Goal: Register for event/course

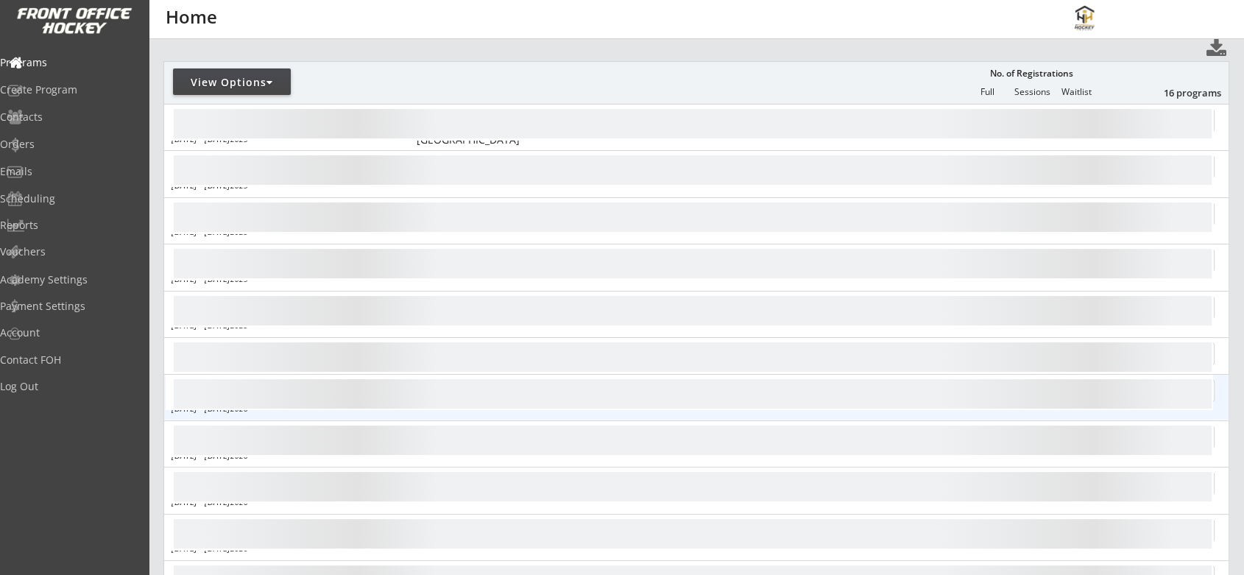
scroll to position [163, 0]
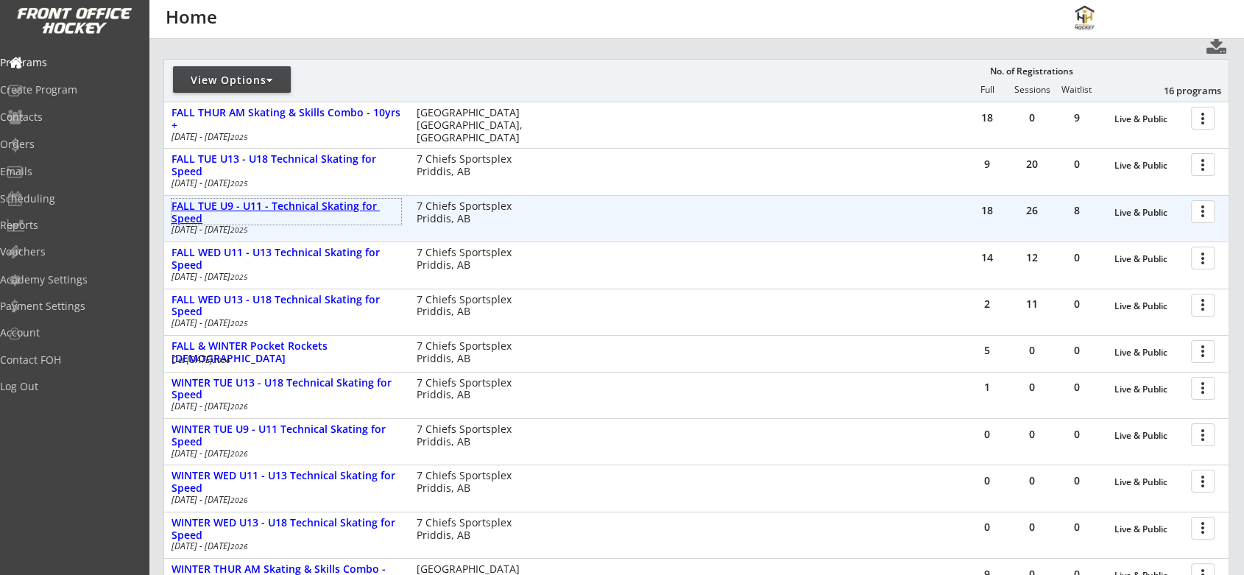
click at [353, 202] on div "FALL TUE U9 - U11 - Technical Skating for Speed" at bounding box center [286, 212] width 230 height 25
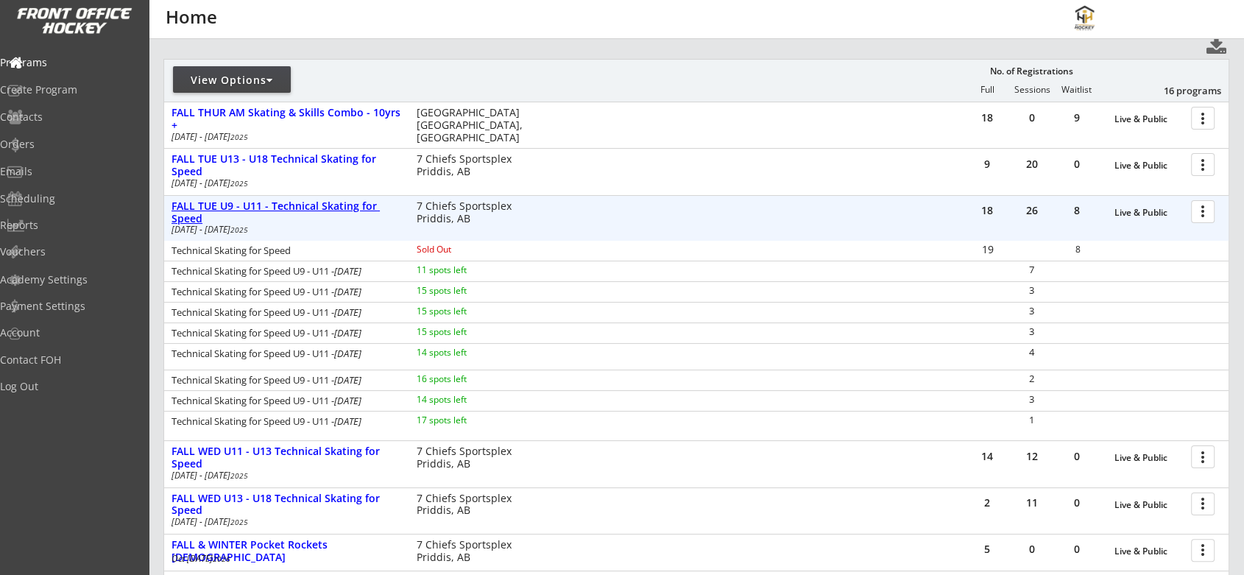
click at [353, 202] on div "FALL TUE U9 - U11 - Technical Skating for Speed" at bounding box center [286, 212] width 230 height 25
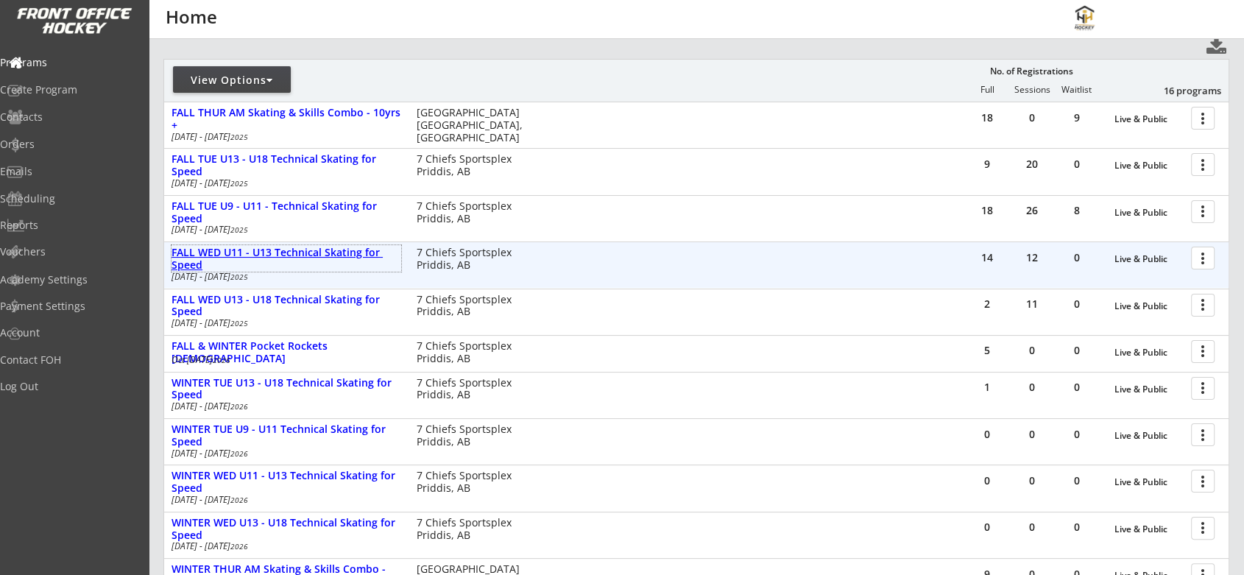
click at [332, 247] on div "FALL WED U11 - U13 Technical Skating for Speed" at bounding box center [286, 259] width 230 height 25
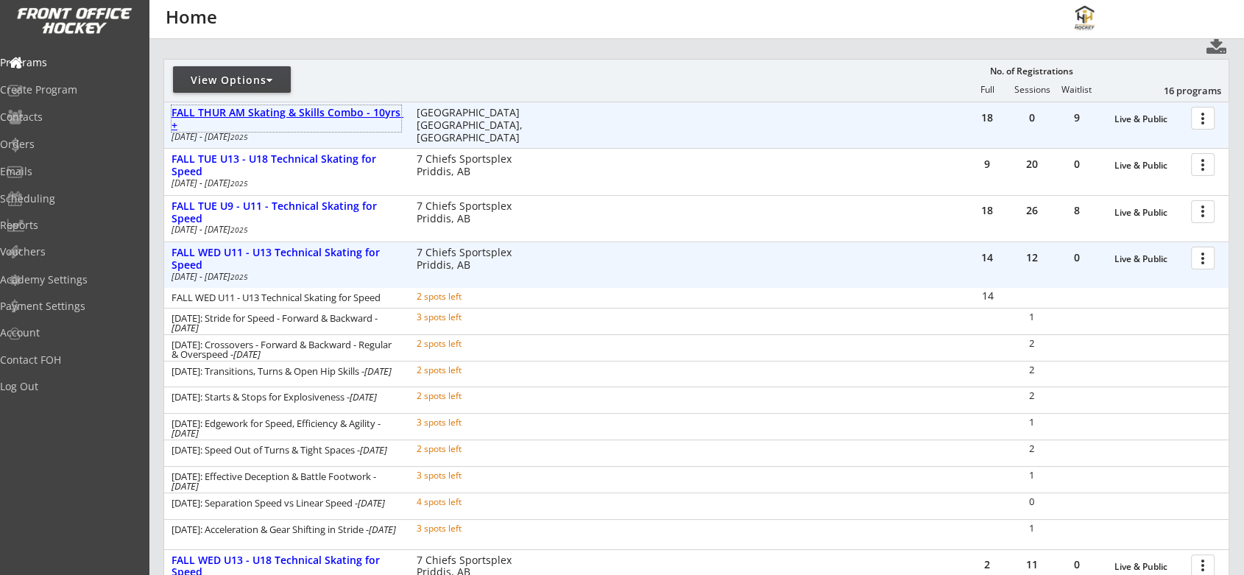
click at [252, 112] on div "FALL THUR AM Skating & Skills Combo - 10yrs +" at bounding box center [286, 119] width 230 height 25
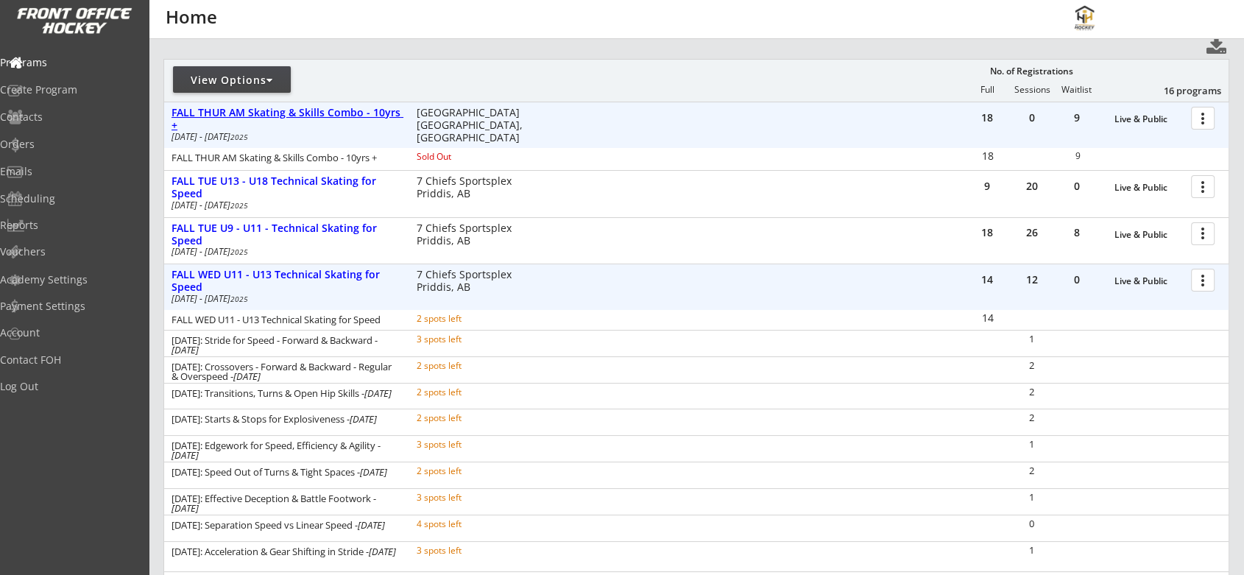
click at [252, 112] on div "FALL THUR AM Skating & Skills Combo - 10yrs +" at bounding box center [286, 119] width 230 height 25
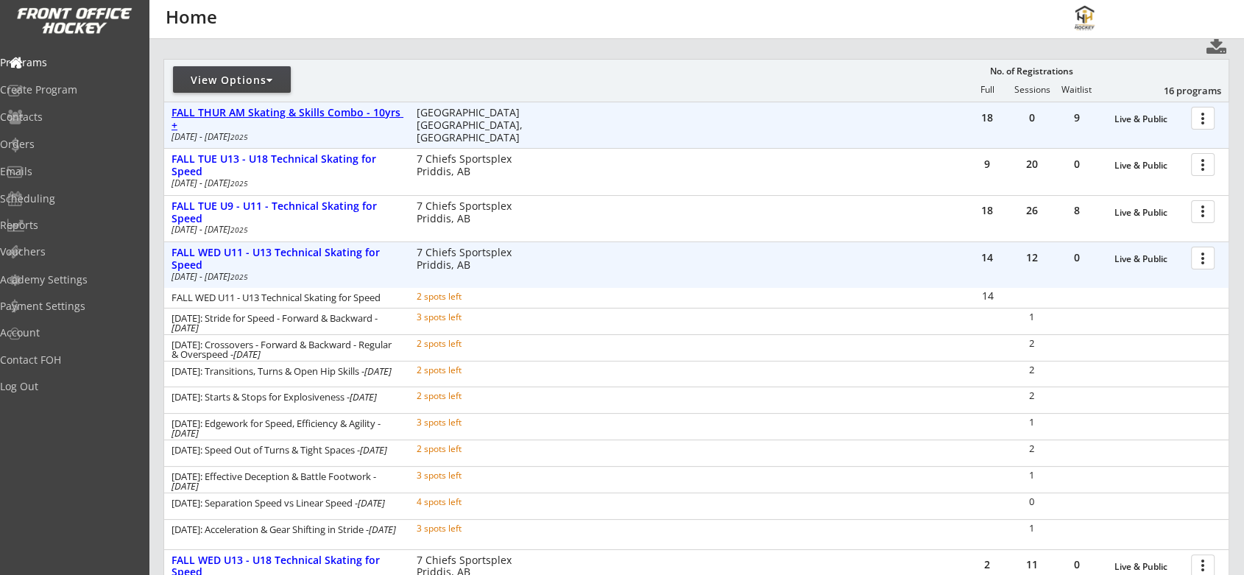
click at [252, 112] on div "FALL THUR AM Skating & Skills Combo - 10yrs +" at bounding box center [286, 119] width 230 height 25
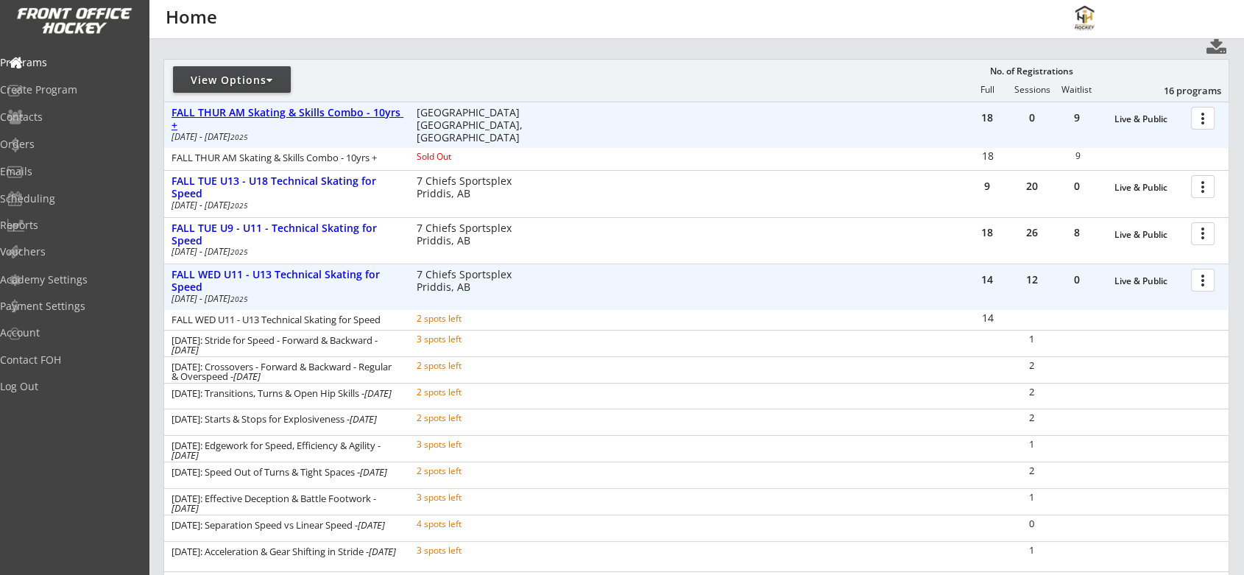
click at [252, 112] on div "FALL THUR AM Skating & Skills Combo - 10yrs +" at bounding box center [286, 119] width 230 height 25
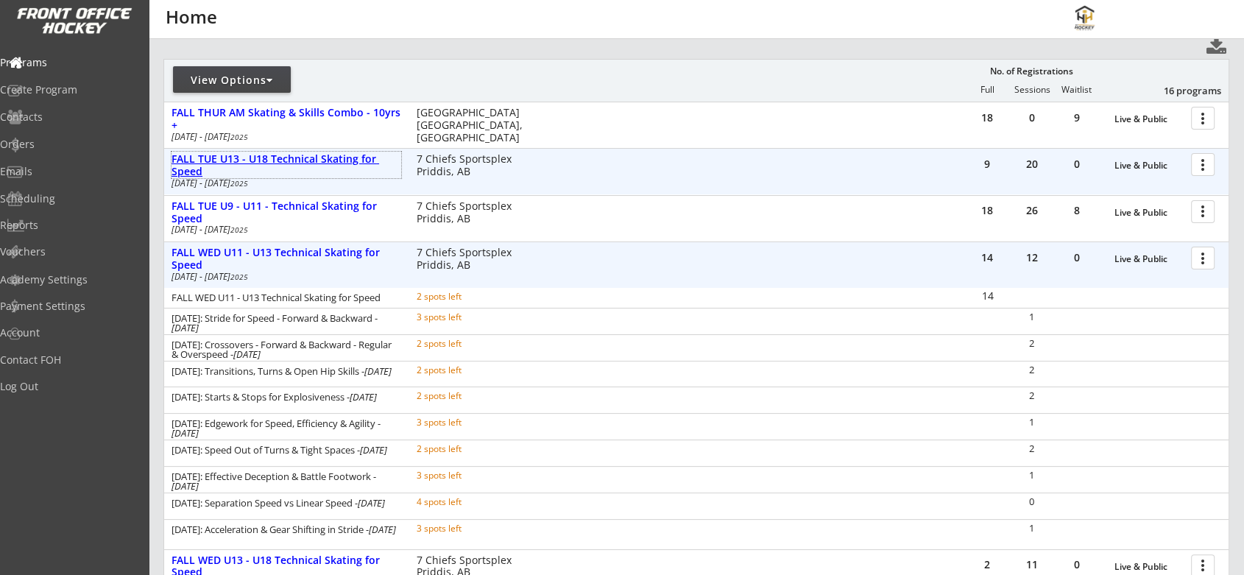
click at [252, 155] on div "FALL TUE U13 - U18 Technical Skating for Speed" at bounding box center [286, 165] width 230 height 25
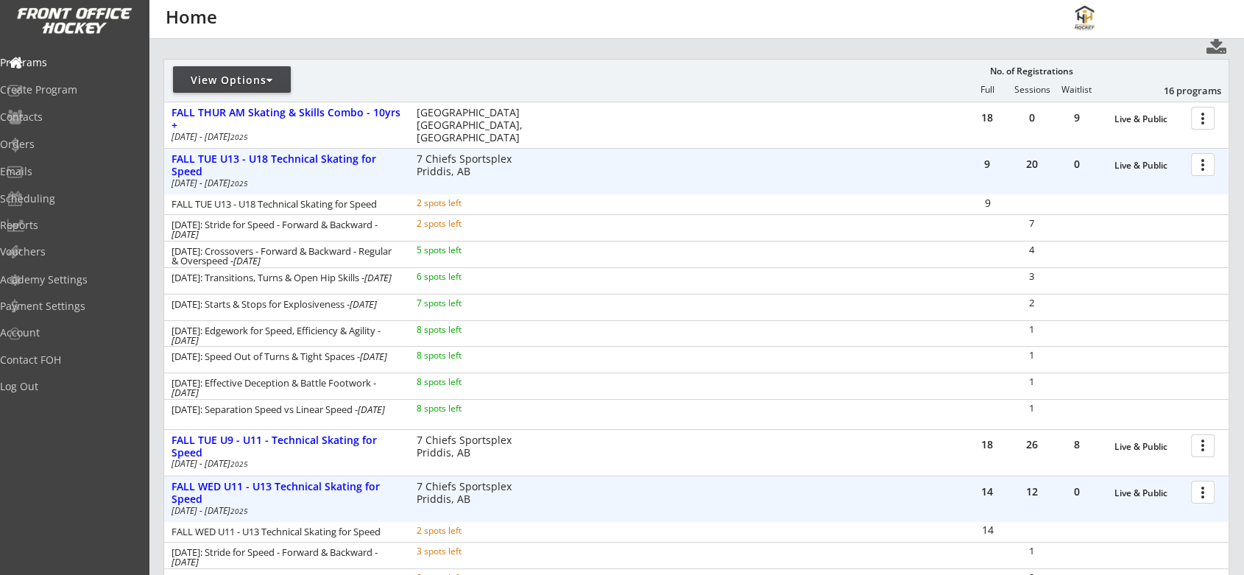
click at [342, 205] on div "FALL TUE U13 - U18 Technical Skating for Speed" at bounding box center [283, 204] width 225 height 10
click at [1206, 169] on div at bounding box center [1205, 164] width 26 height 26
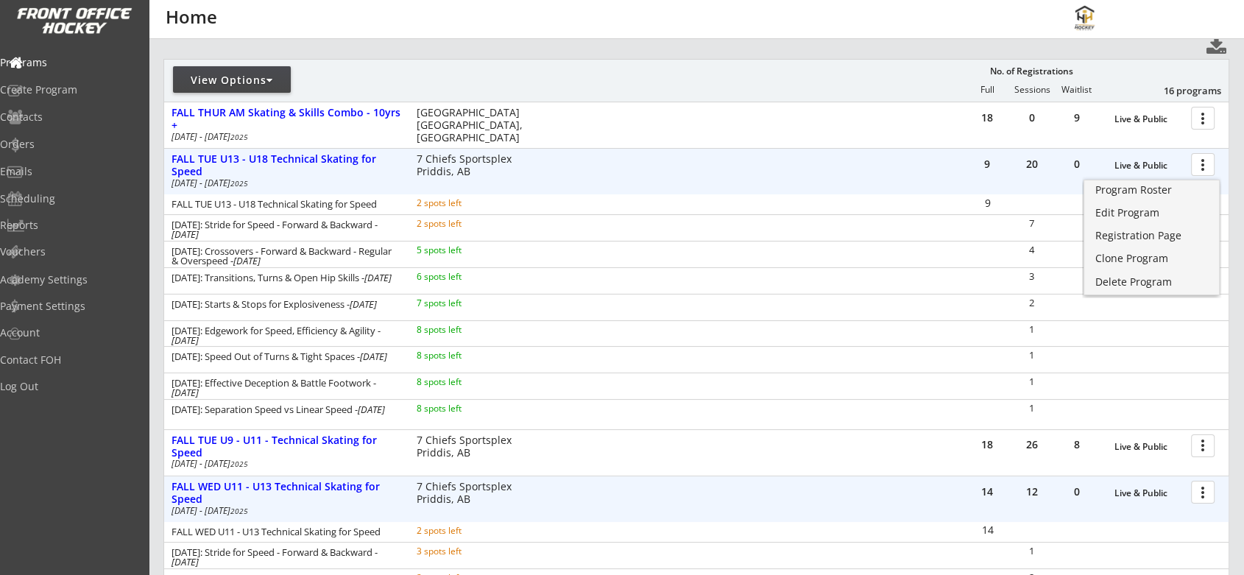
click at [597, 158] on div "9 20 0 Live & Public more_vert FALL TUE U13 - U18 Technical Skating for Speed O…" at bounding box center [696, 172] width 1064 height 46
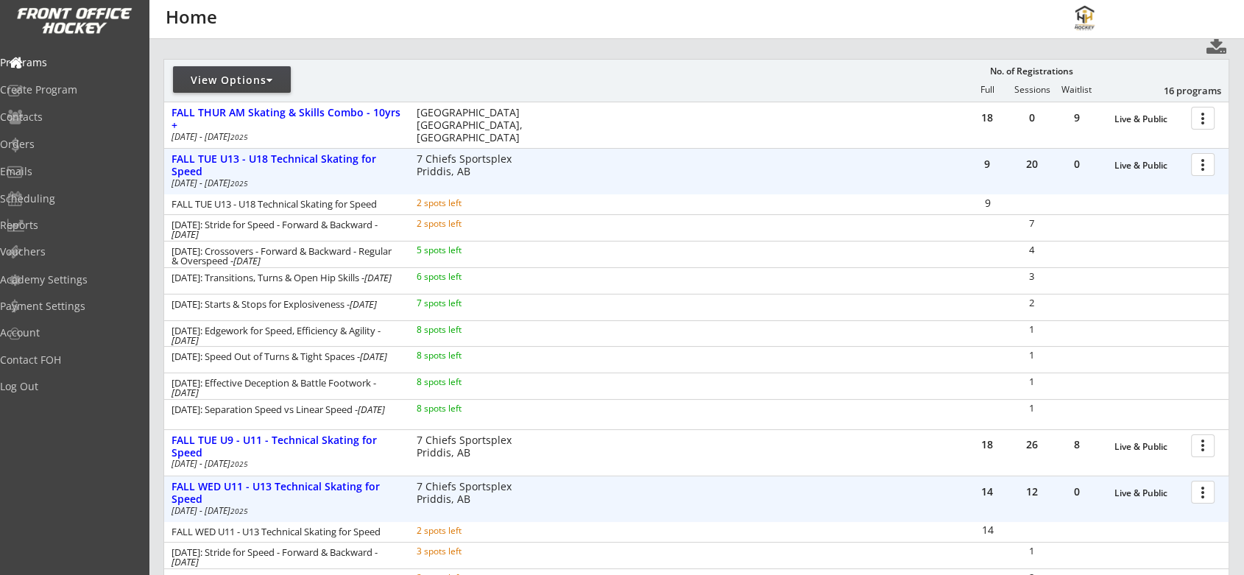
click at [587, 33] on div "menu Home" at bounding box center [622, 19] width 1244 height 39
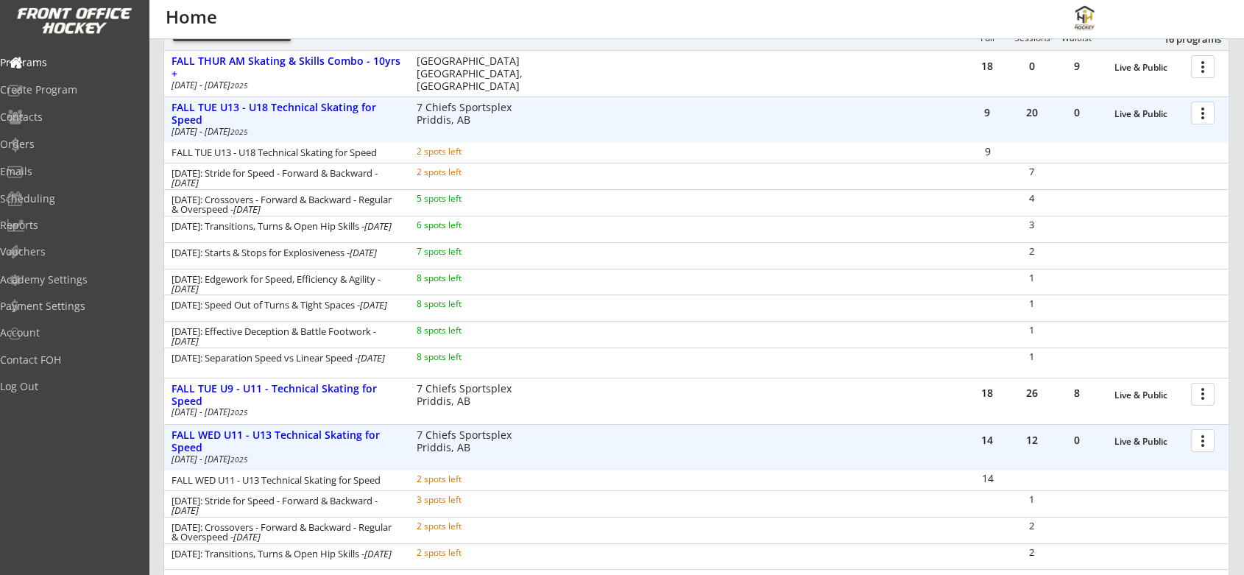
scroll to position [215, 0]
click at [252, 104] on div "FALL TUE U13 - U18 Technical Skating for Speed" at bounding box center [286, 113] width 230 height 25
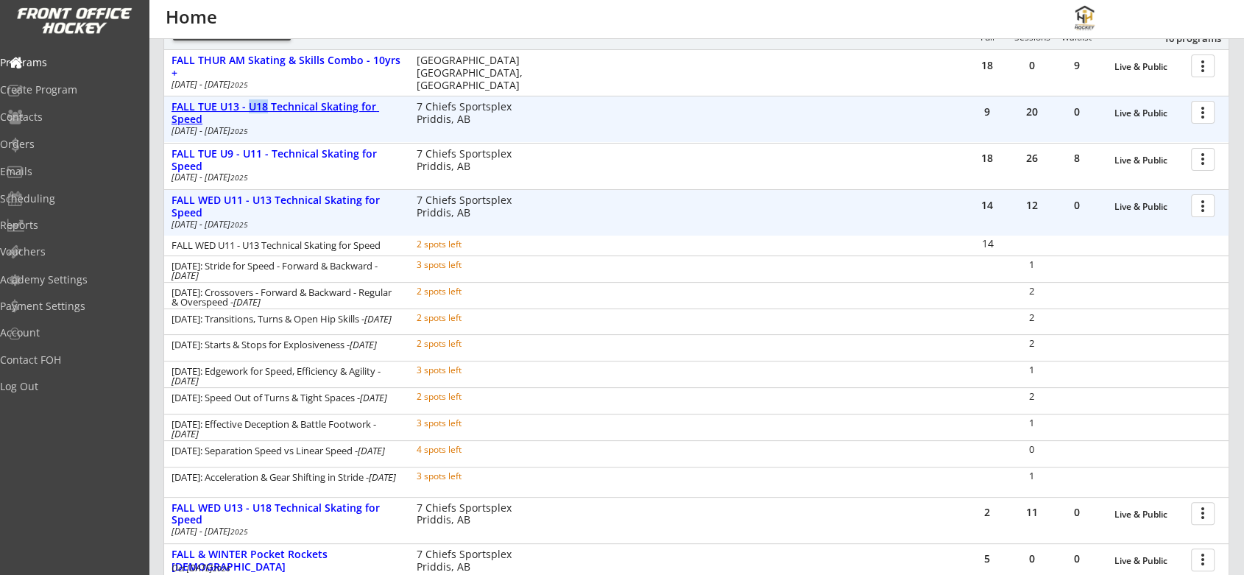
click at [252, 104] on div "FALL TUE U13 - U18 Technical Skating for Speed" at bounding box center [286, 113] width 230 height 25
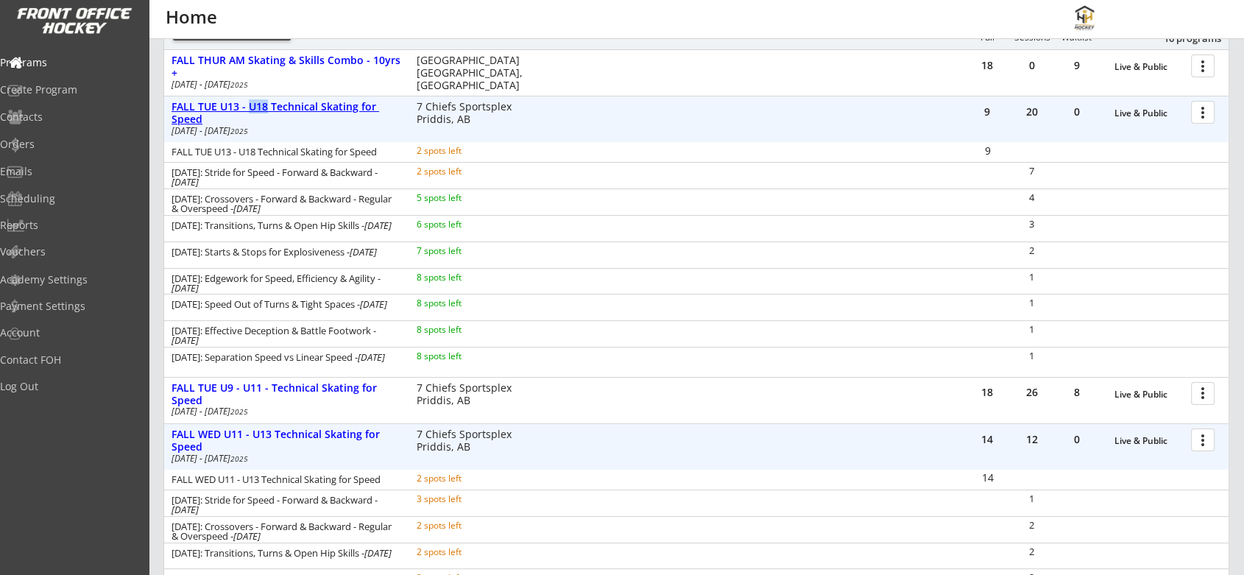
click at [252, 104] on div "FALL TUE U13 - U18 Technical Skating for Speed" at bounding box center [286, 113] width 230 height 25
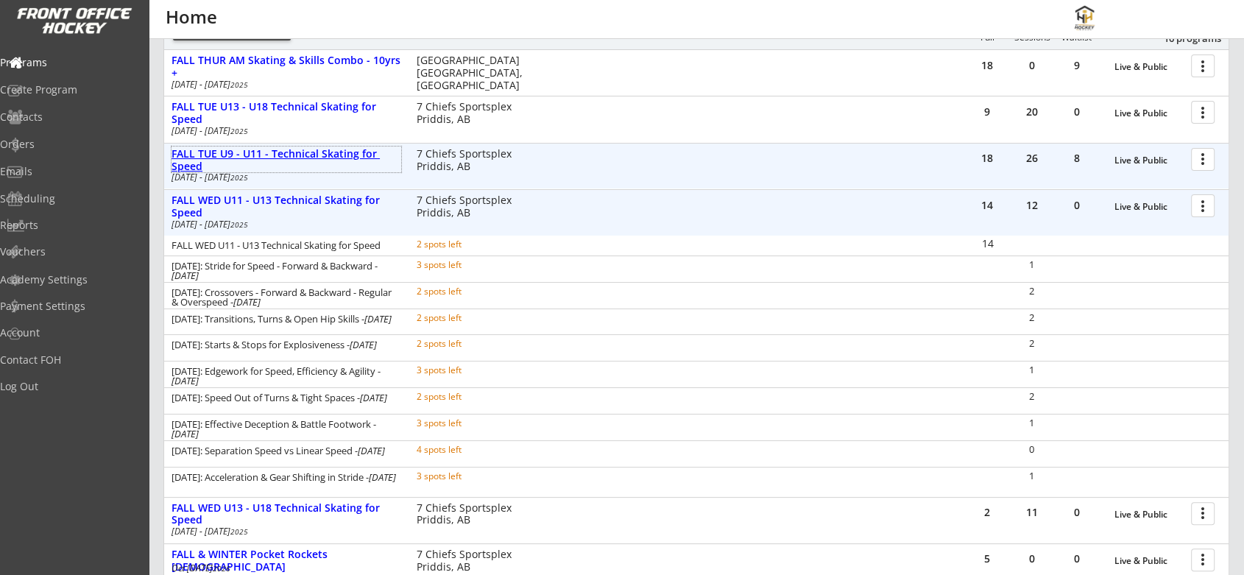
click at [255, 155] on div "FALL TUE U9 - U11 - Technical Skating for Speed" at bounding box center [286, 160] width 230 height 25
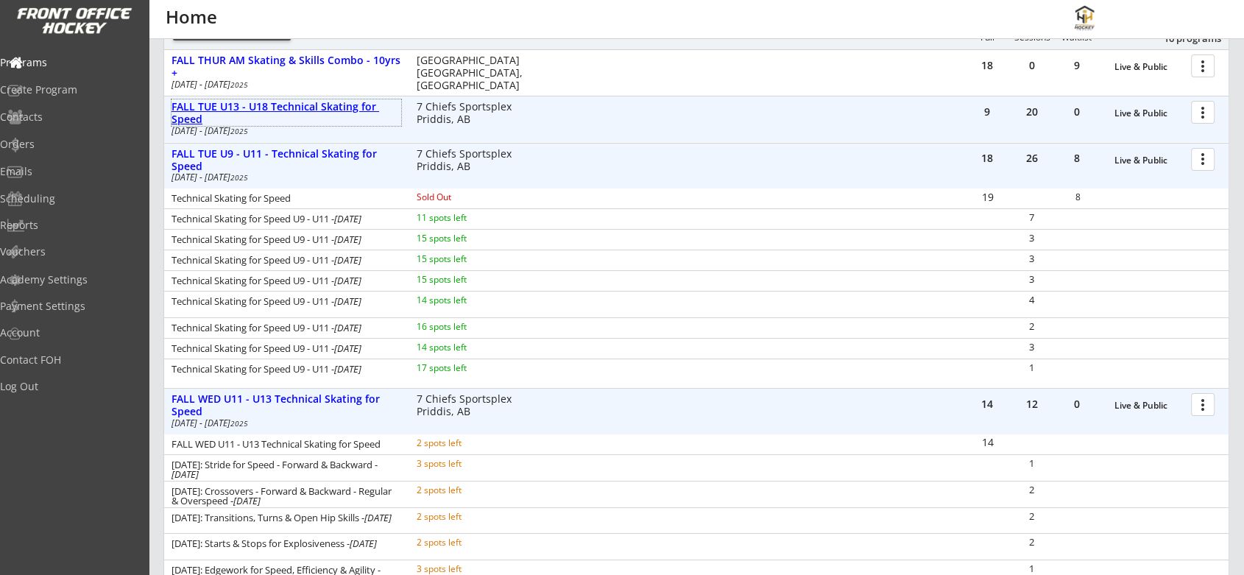
click at [276, 105] on div "FALL TUE U13 - U18 Technical Skating for Speed" at bounding box center [286, 113] width 230 height 25
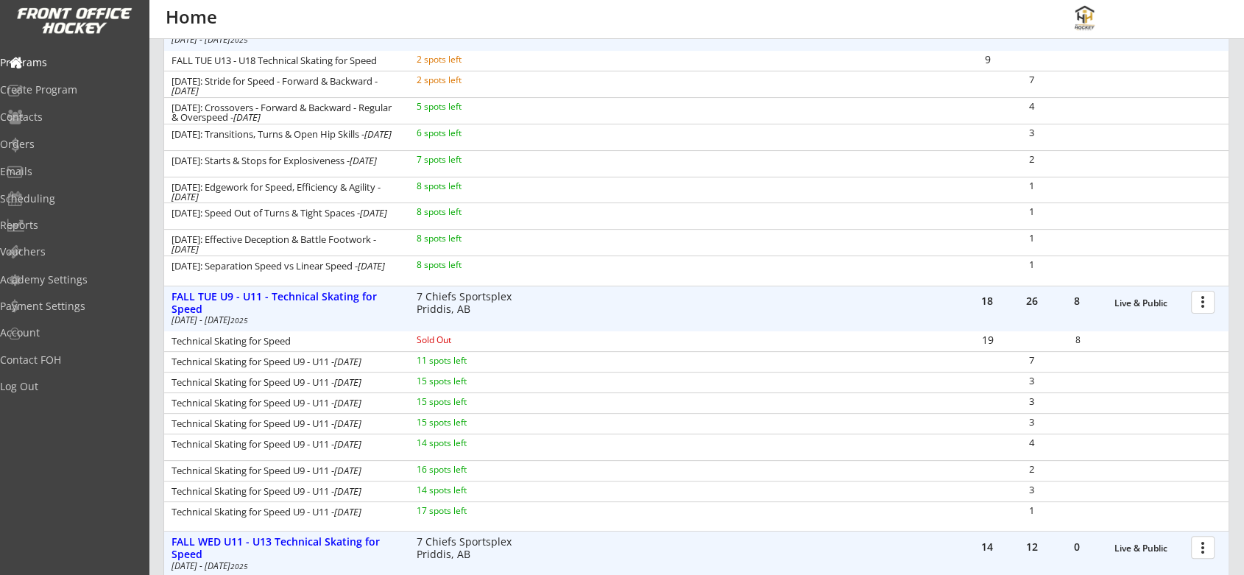
scroll to position [312, 0]
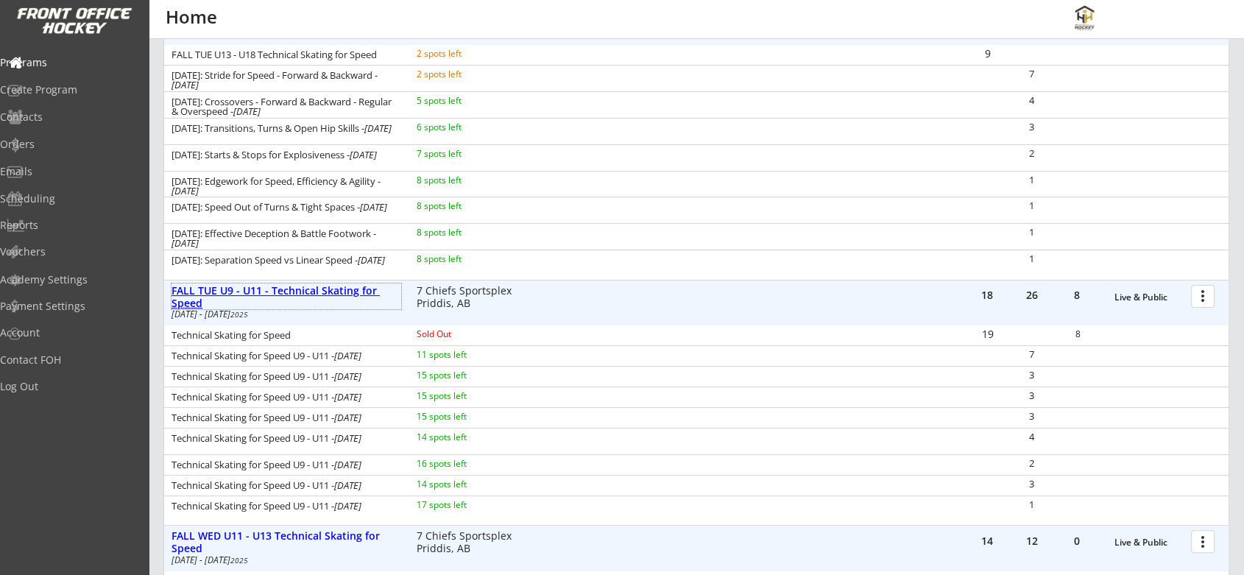
click at [305, 285] on div "FALL TUE U9 - U11 - Technical Skating for Speed" at bounding box center [286, 297] width 230 height 25
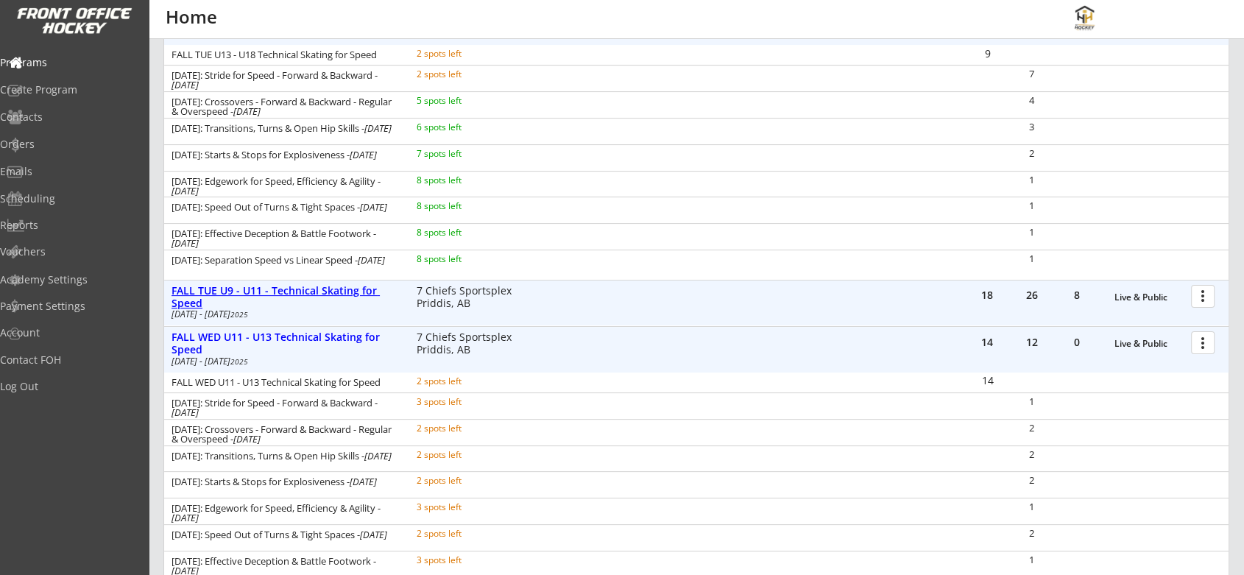
click at [305, 285] on div "FALL TUE U9 - U11 - Technical Skating for Speed" at bounding box center [286, 297] width 230 height 25
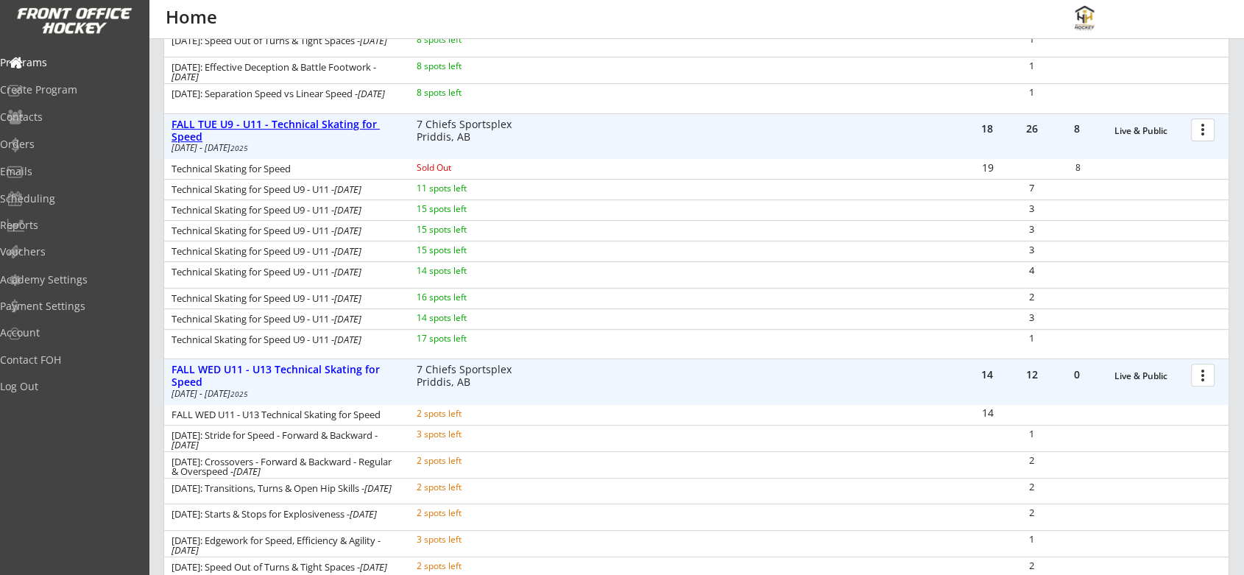
scroll to position [479, 0]
click at [347, 127] on div "FALL TUE U9 - U11 - Technical Skating for Speed" at bounding box center [286, 130] width 230 height 25
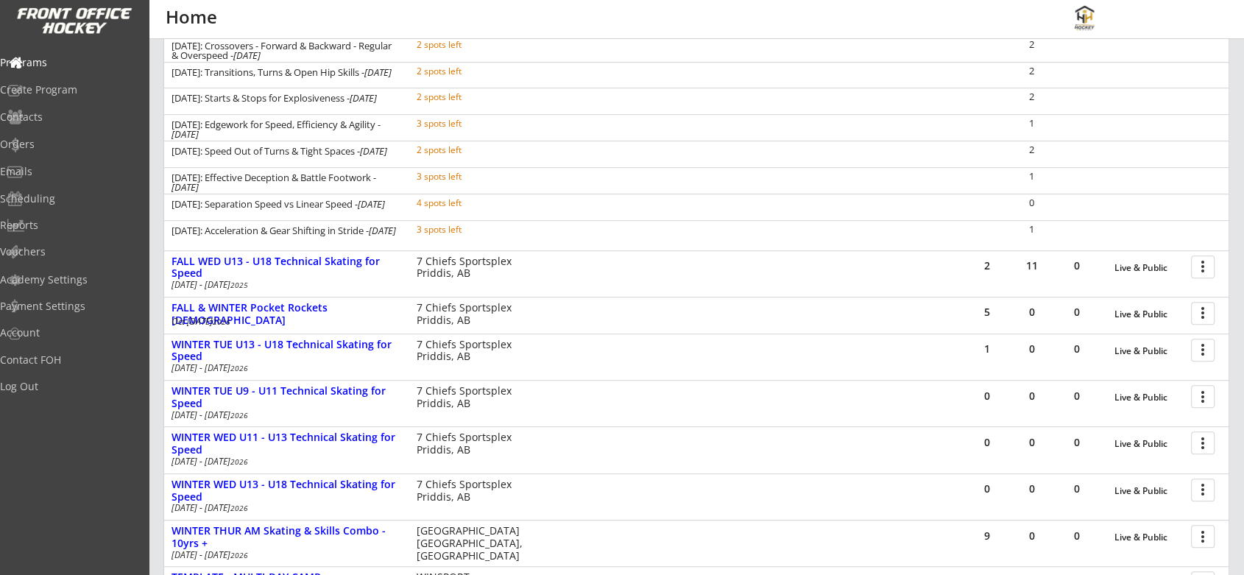
scroll to position [698, 0]
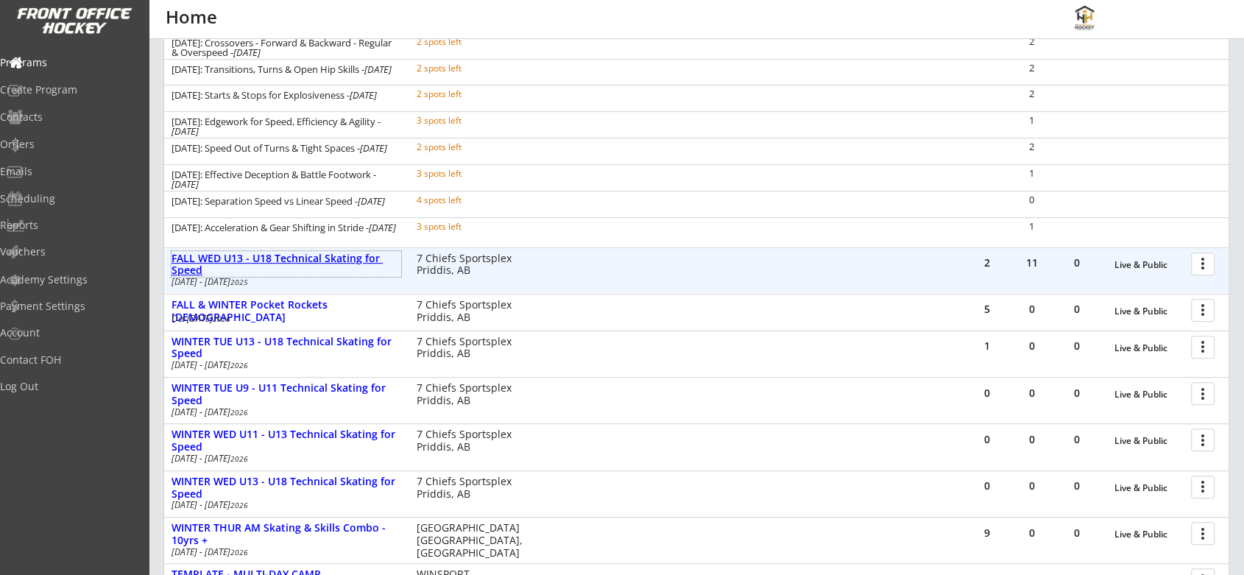
click at [277, 252] on div "FALL WED U13 - U18 Technical Skating for Speed" at bounding box center [286, 264] width 230 height 25
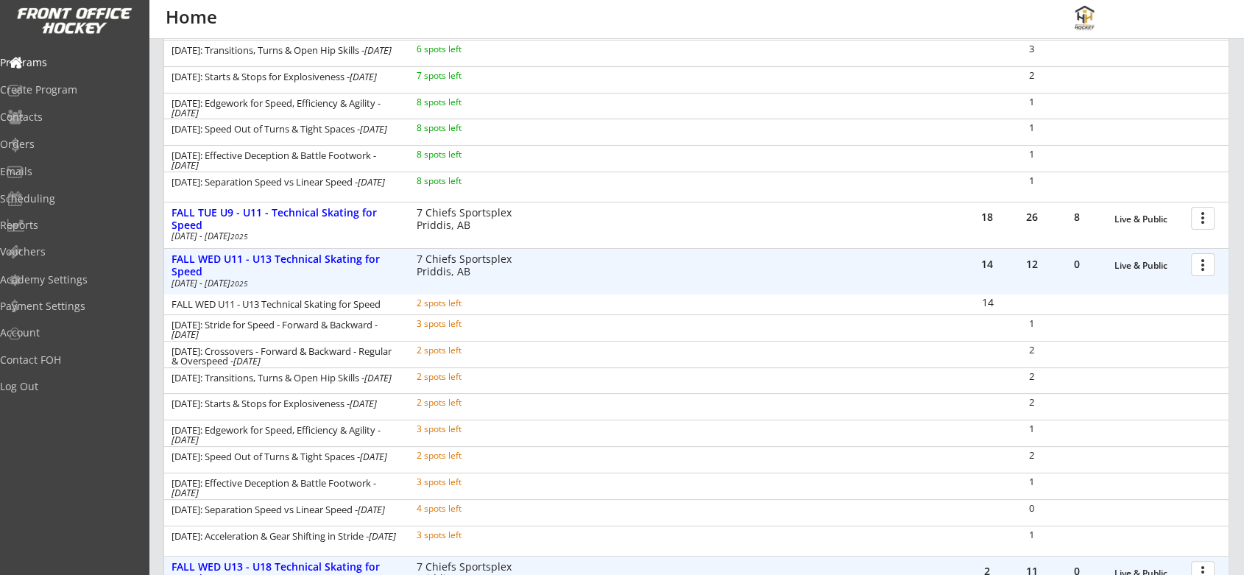
scroll to position [384, 0]
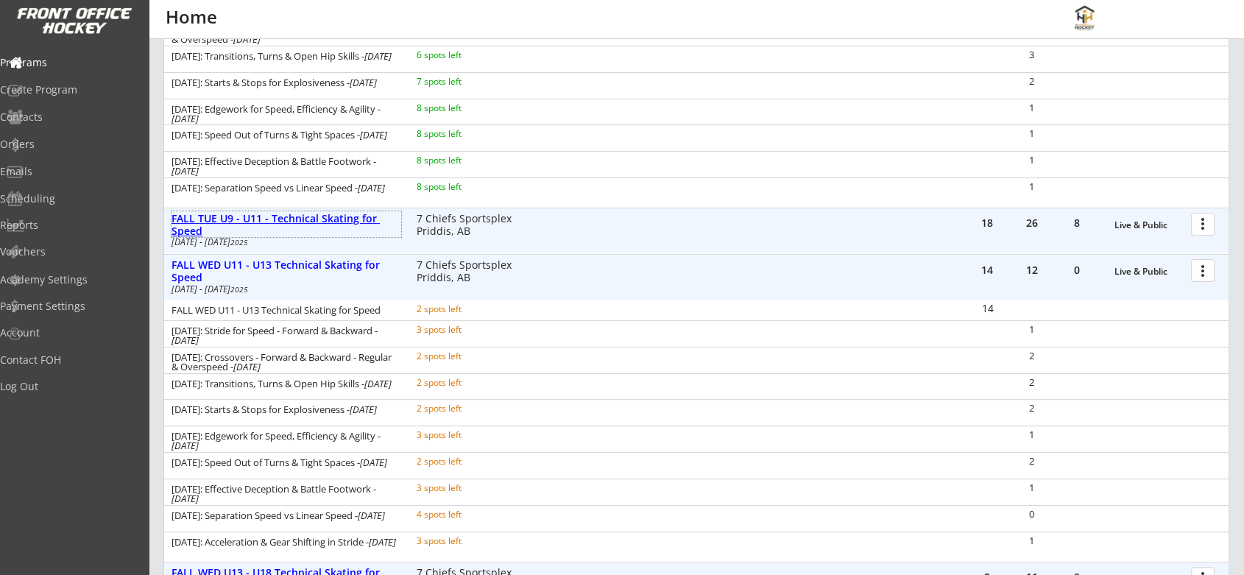
click at [291, 213] on div "FALL TUE U9 - U11 - Technical Skating for Speed" at bounding box center [286, 225] width 230 height 25
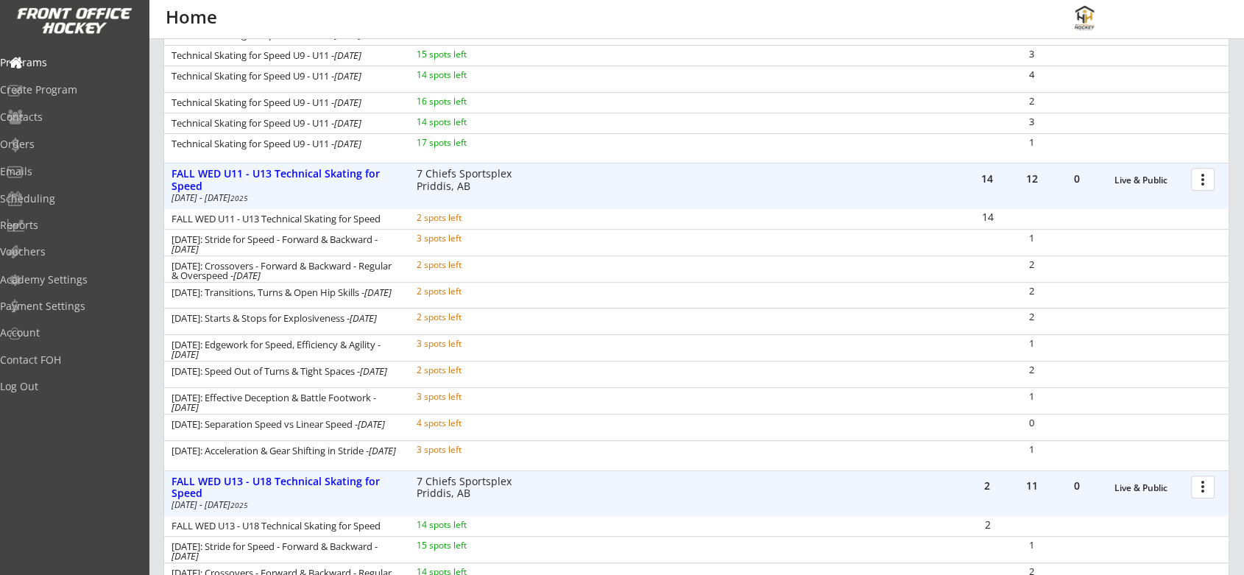
scroll to position [675, 0]
click at [1197, 174] on div at bounding box center [1205, 178] width 26 height 26
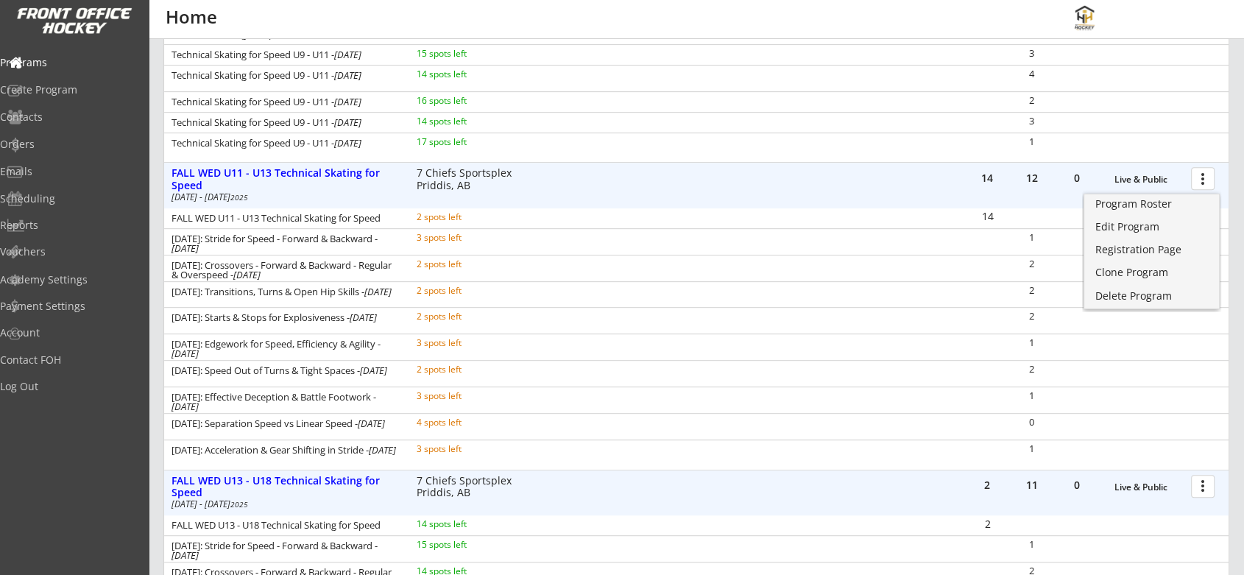
click at [1197, 174] on div at bounding box center [1205, 178] width 26 height 26
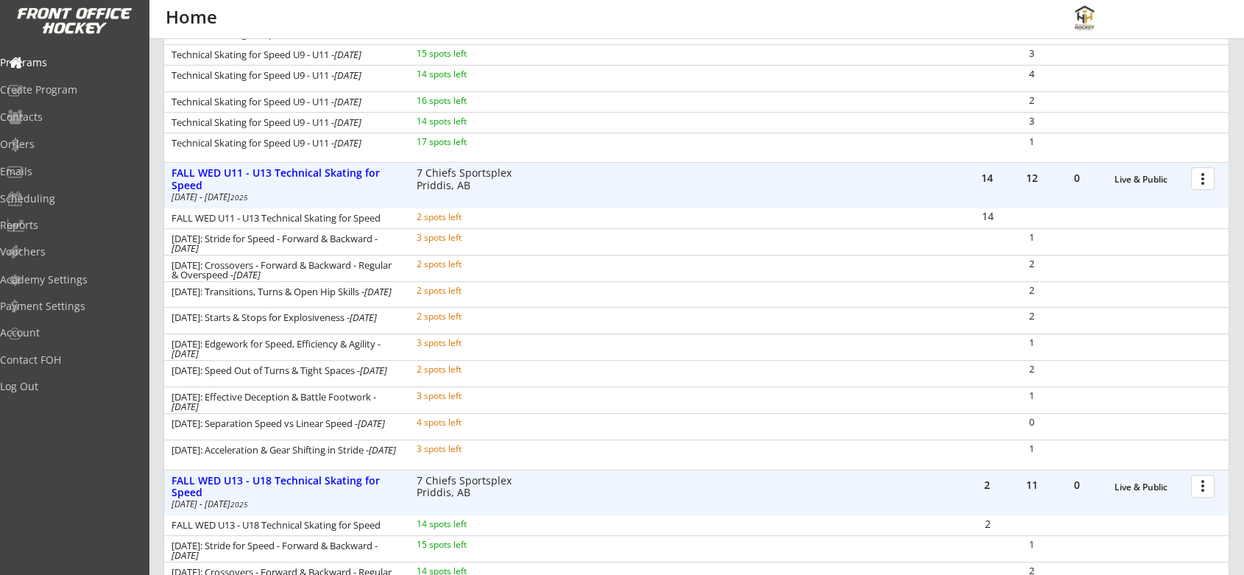
click at [857, 186] on div "14 12 0 Live & Public more_vert FALL WED U11 - U13 Technical Skating for Speed …" at bounding box center [696, 186] width 1064 height 46
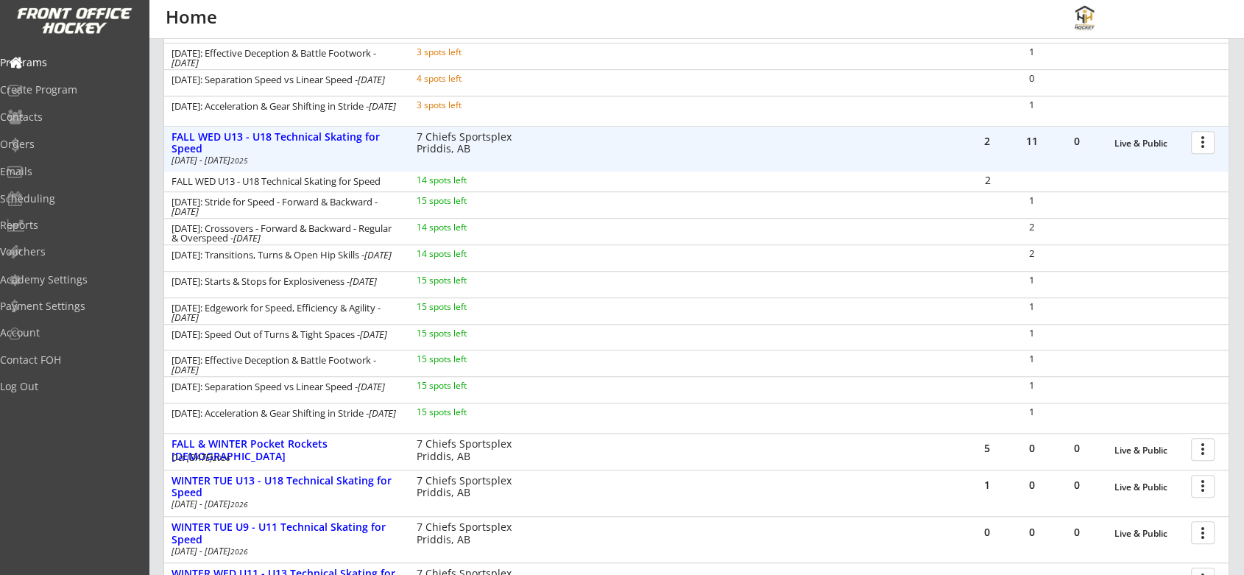
scroll to position [1020, 0]
click at [1204, 145] on div at bounding box center [1205, 140] width 26 height 26
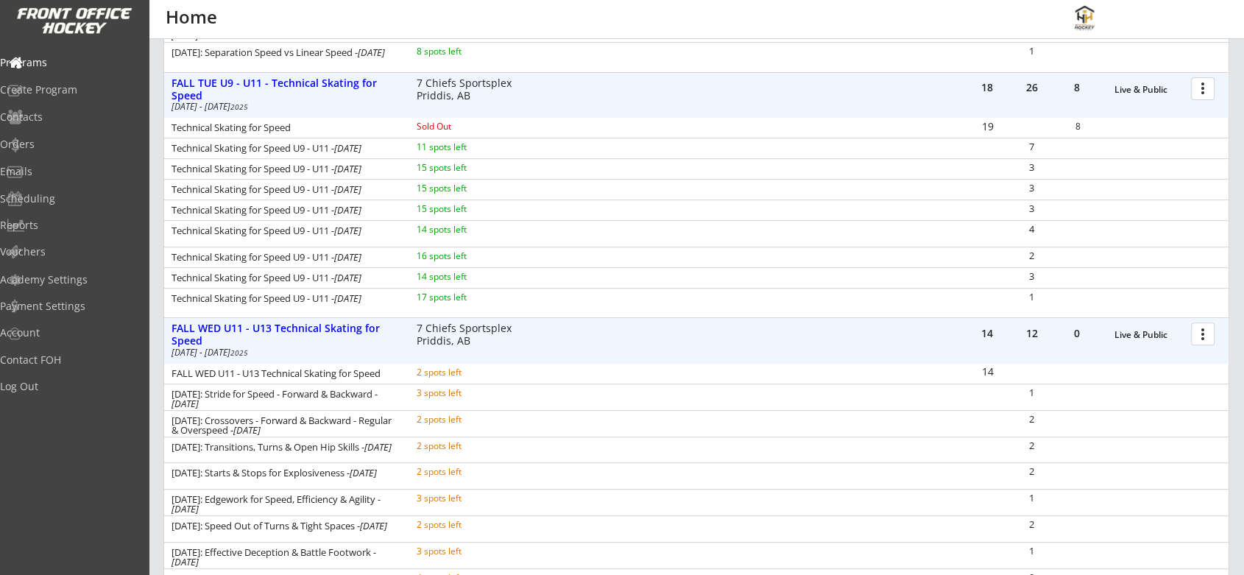
scroll to position [0, 0]
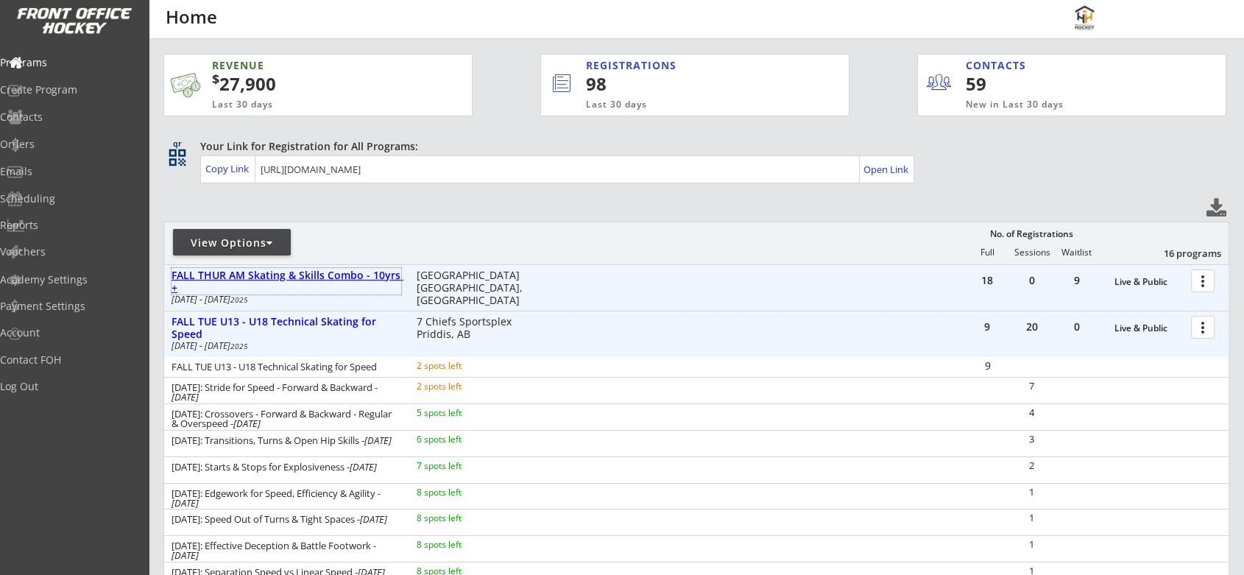
click at [319, 271] on div "FALL THUR AM Skating & Skills Combo - 10yrs +" at bounding box center [286, 281] width 230 height 25
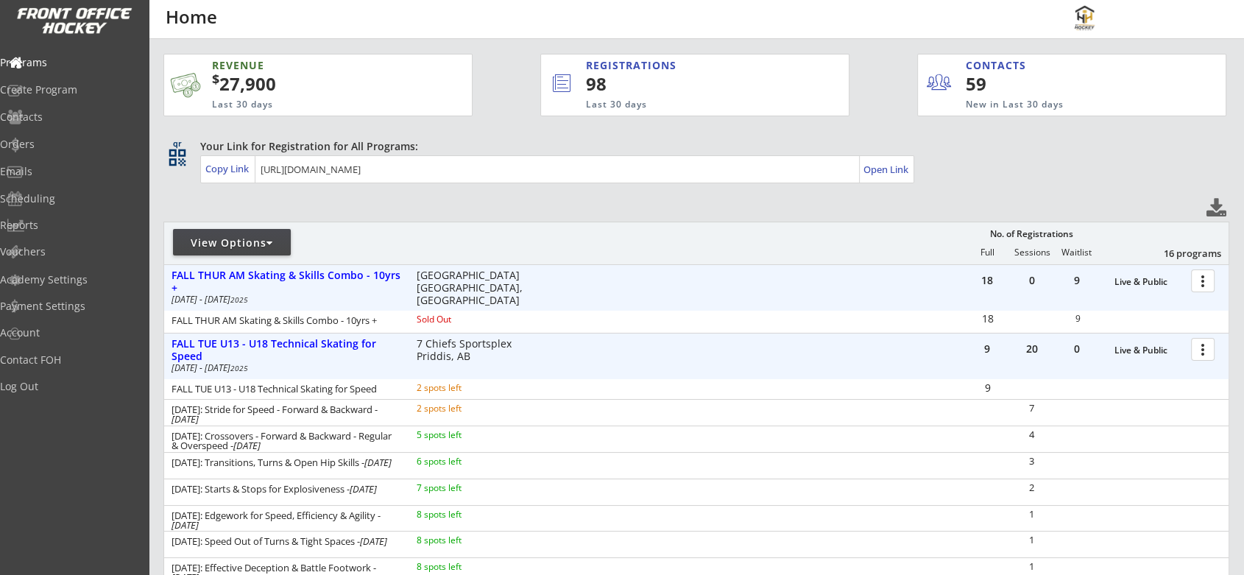
click at [1204, 287] on div at bounding box center [1205, 280] width 26 height 26
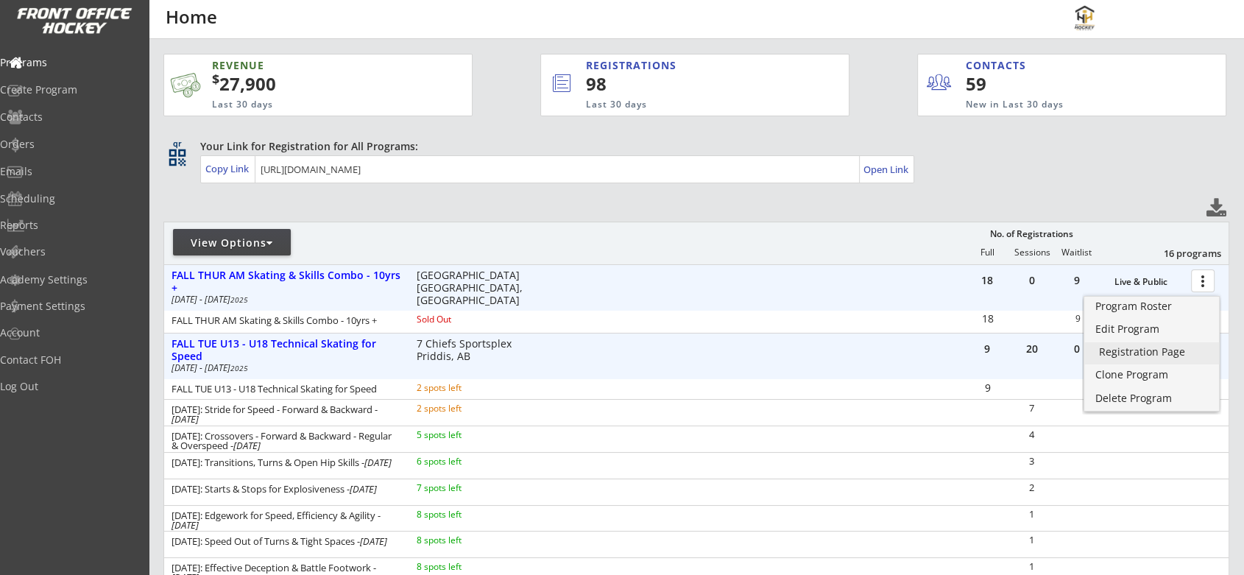
click at [1120, 350] on div "Registration Page" at bounding box center [1151, 352] width 105 height 10
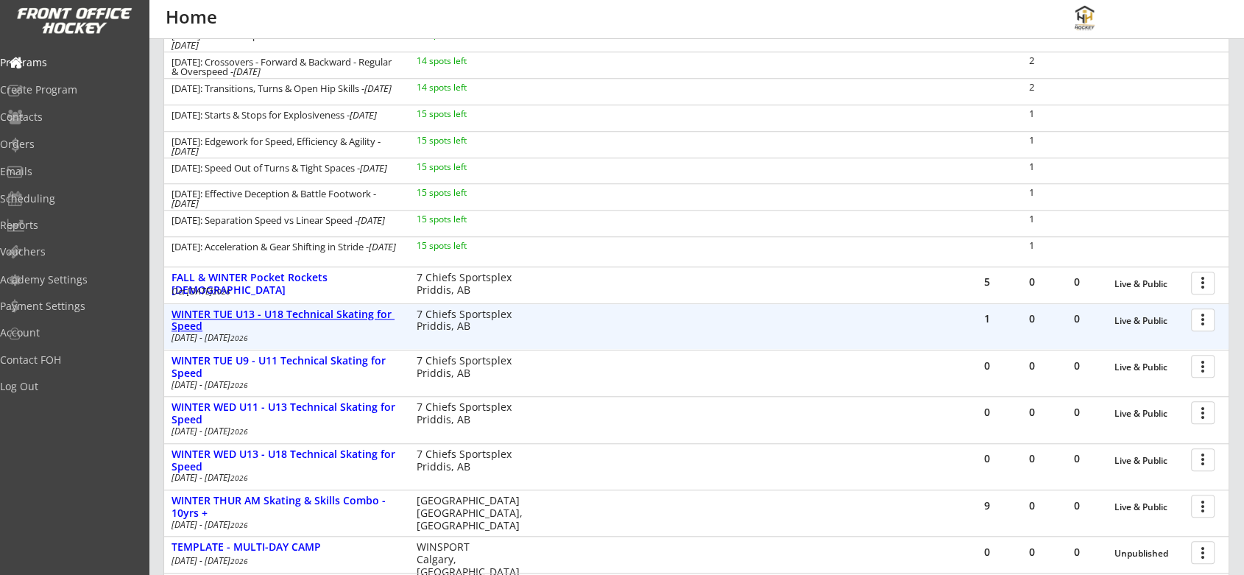
scroll to position [1206, 0]
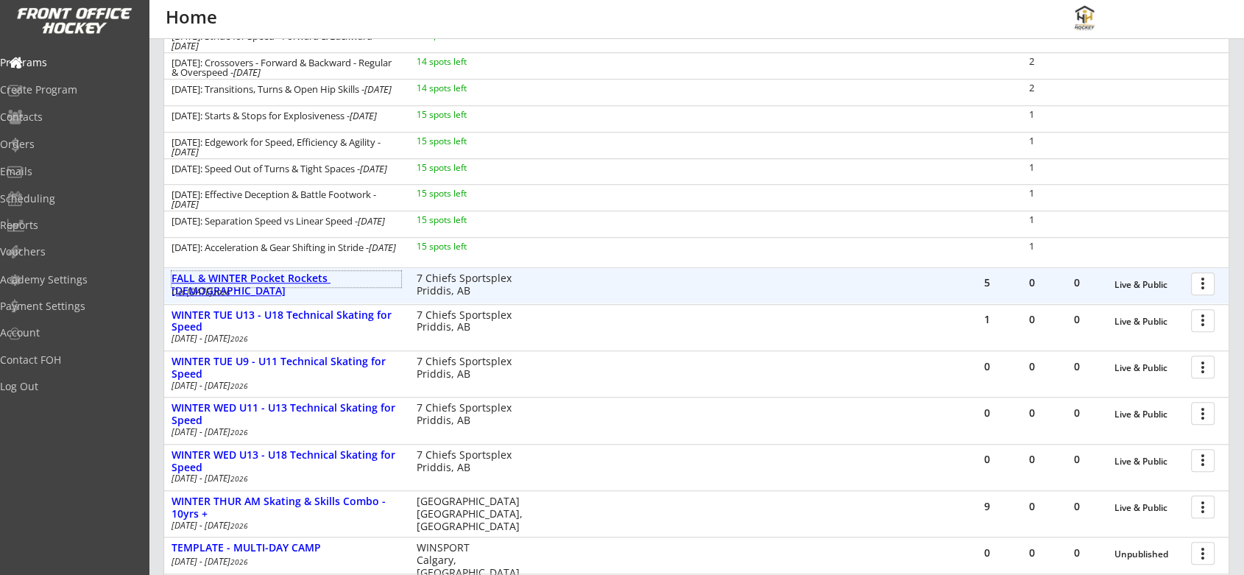
click at [353, 271] on div "FALL & WINTER Pocket Rockets 4 - 6 yrs old" at bounding box center [286, 279] width 230 height 16
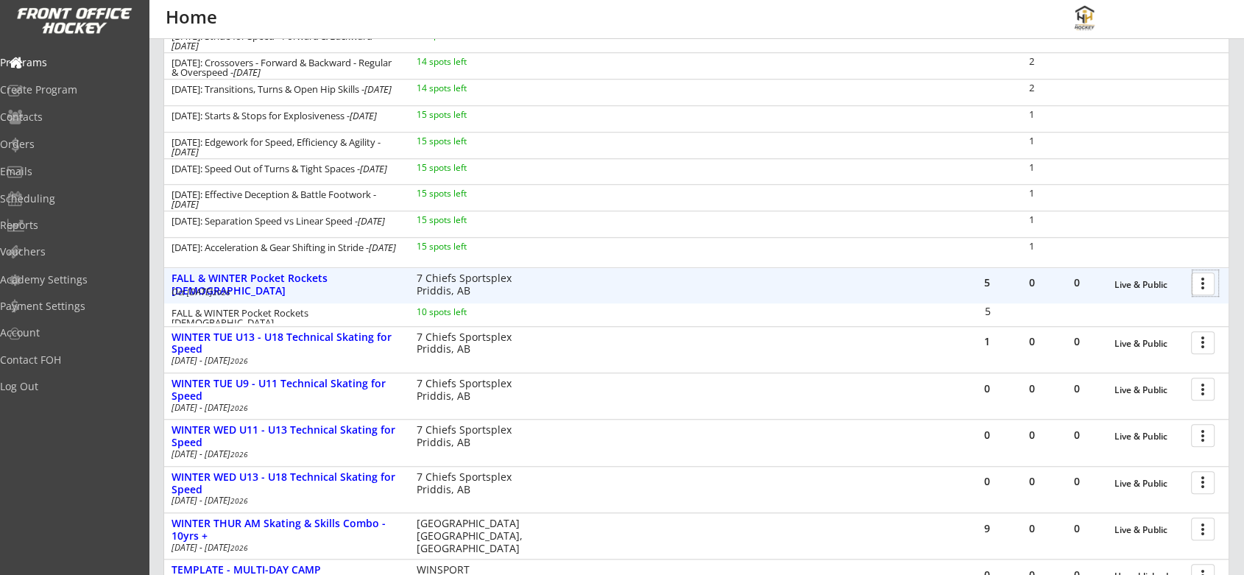
click at [1202, 280] on div at bounding box center [1205, 283] width 26 height 26
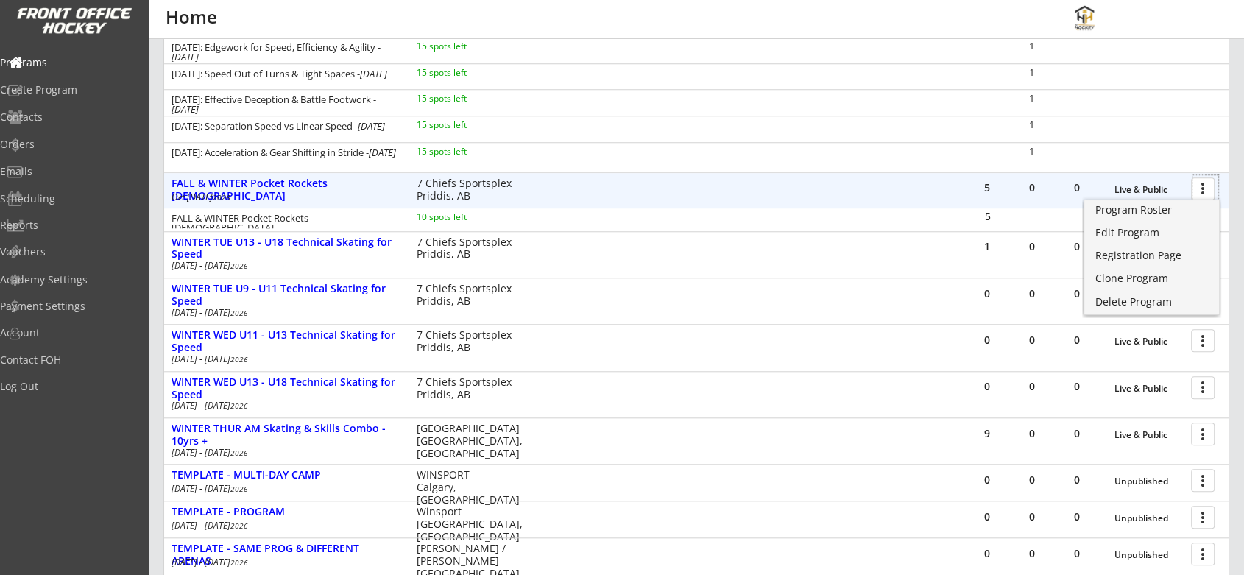
scroll to position [1306, 0]
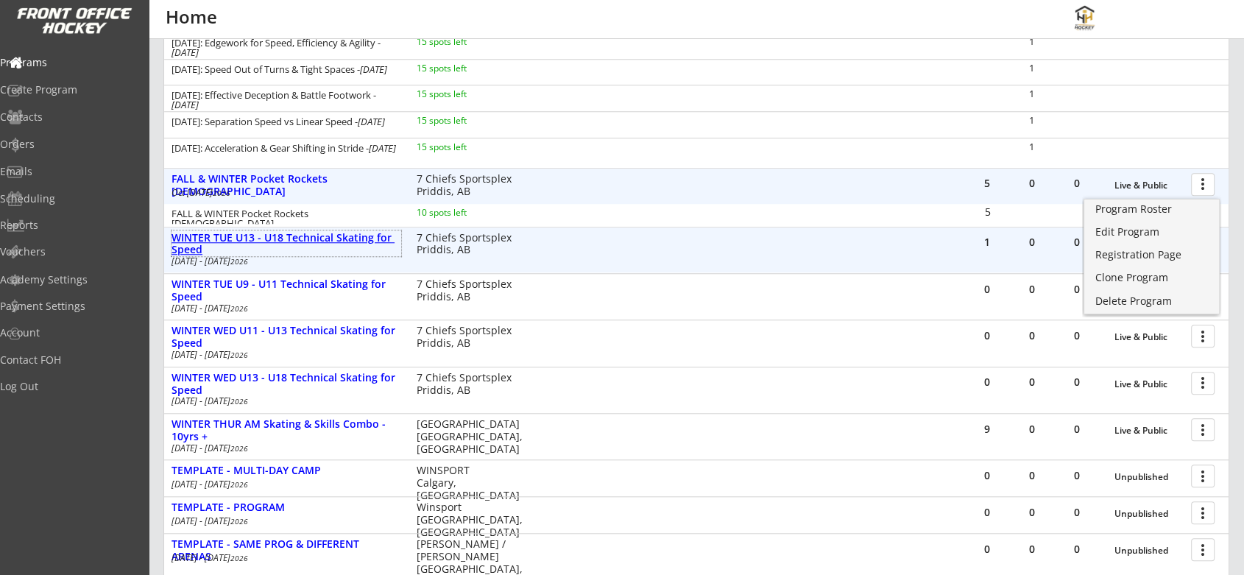
click at [271, 237] on div "WINTER TUE U13 - U18 Technical Skating for Speed" at bounding box center [286, 244] width 230 height 25
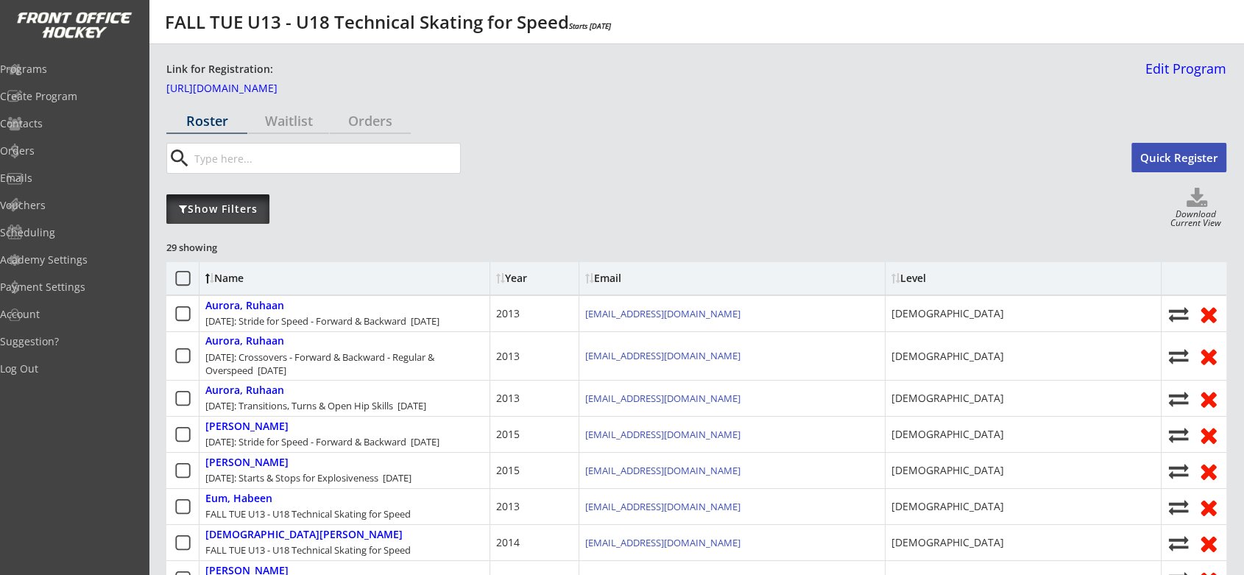
click at [224, 202] on div "Show Filters" at bounding box center [217, 209] width 103 height 15
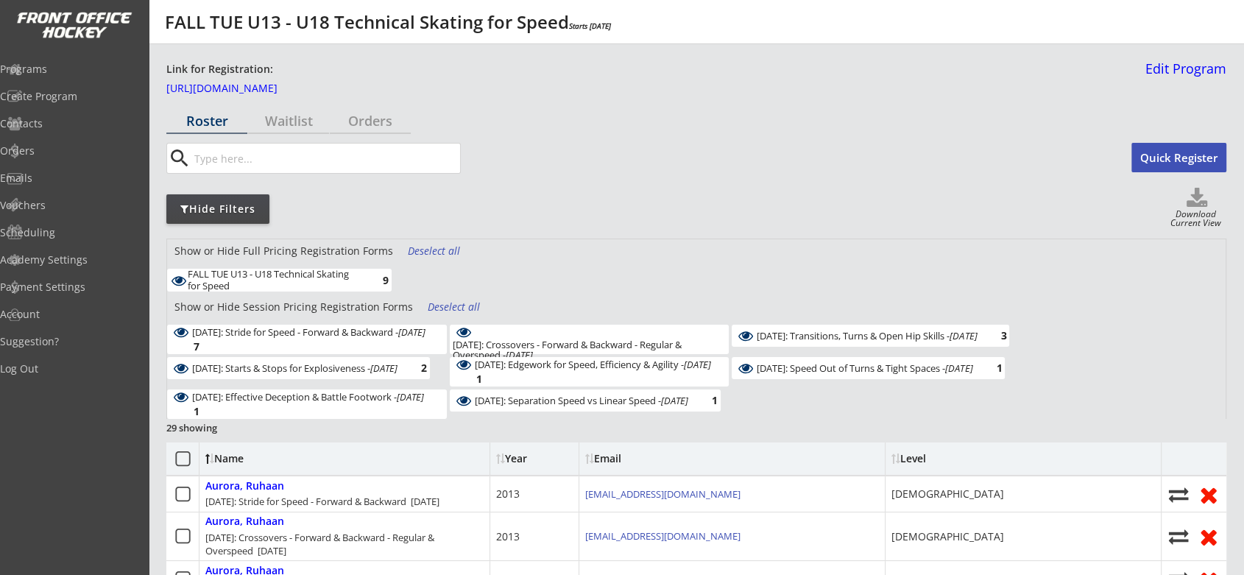
click at [445, 305] on div "Deselect all" at bounding box center [455, 307] width 54 height 15
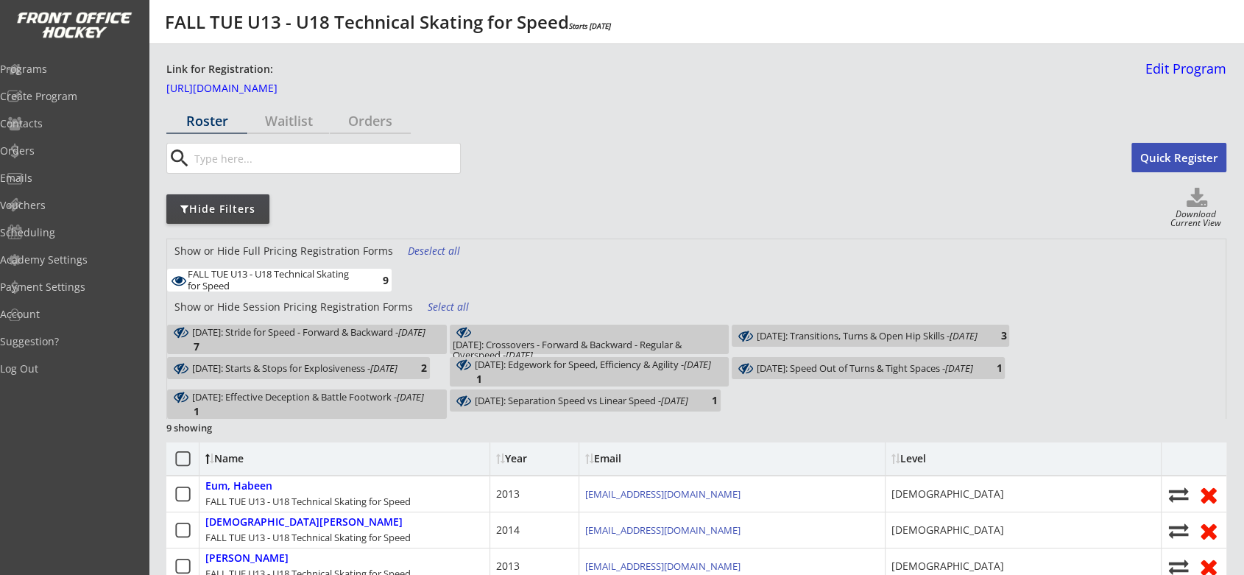
click at [365, 332] on div "[DATE]: Stride for Speed - Forward & Backward - [DATE] 7" at bounding box center [307, 339] width 280 height 29
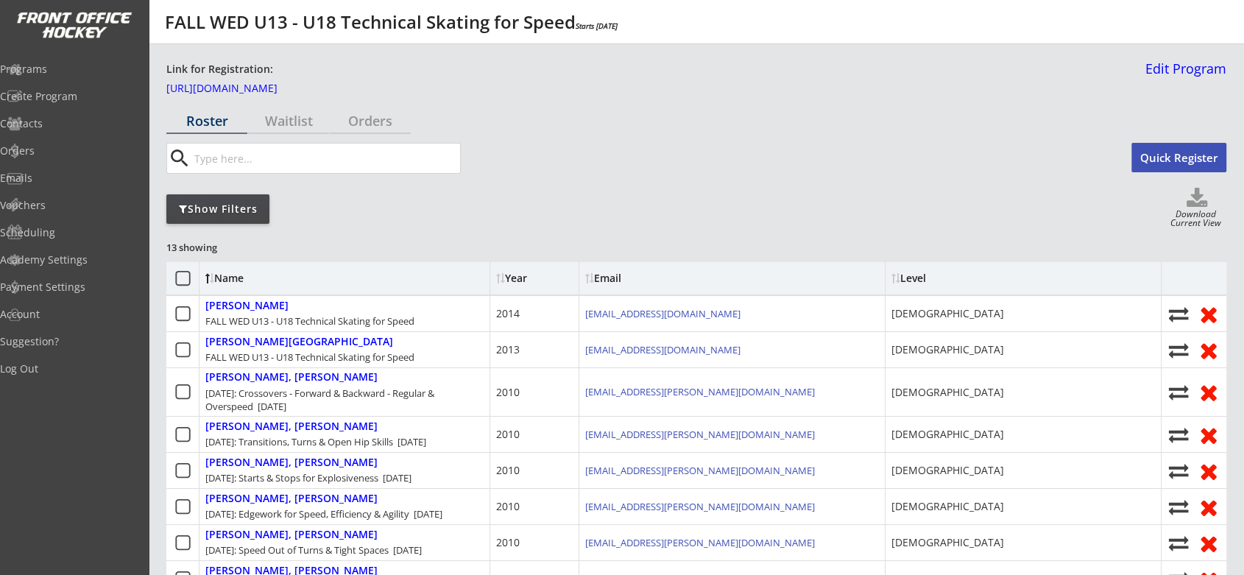
click at [247, 212] on div "Show Filters" at bounding box center [217, 209] width 103 height 15
